Goal: Find specific page/section: Find specific page/section

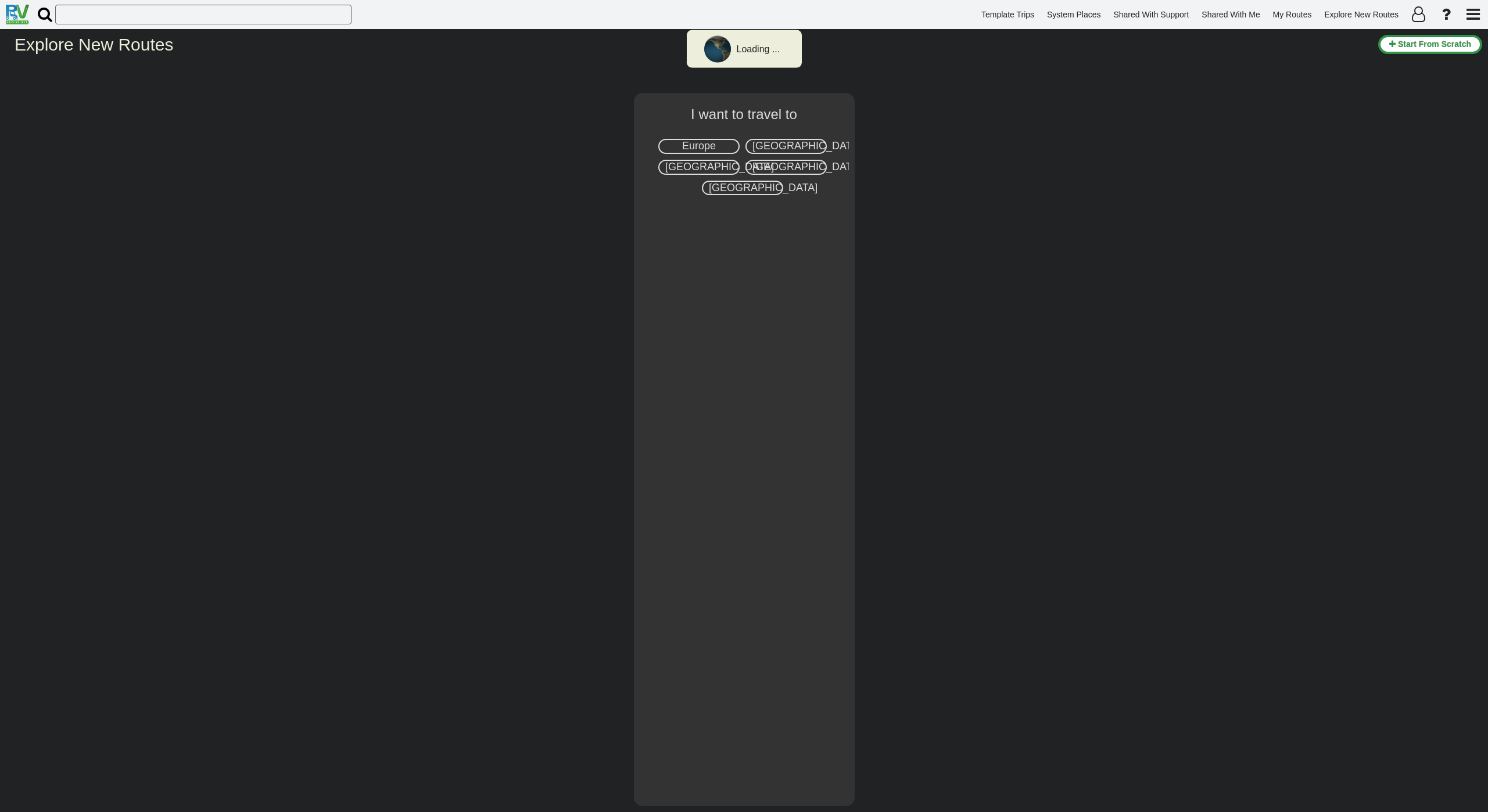
select select "number:2"
